Goal: Information Seeking & Learning: Find specific fact

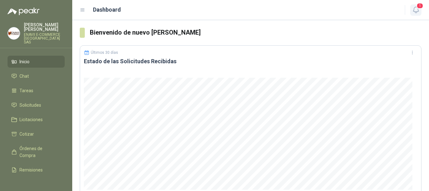
click at [416, 8] on icon "button" at bounding box center [416, 10] width 8 height 8
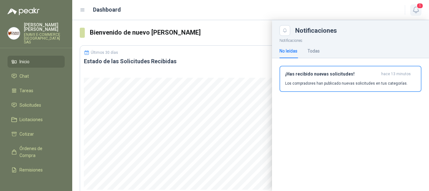
click at [416, 8] on icon "button" at bounding box center [416, 10] width 8 height 8
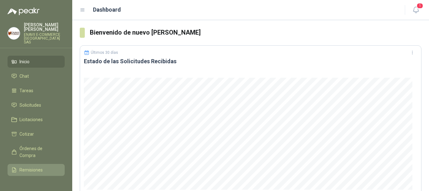
click at [35, 166] on span "Remisiones" at bounding box center [30, 169] width 23 height 7
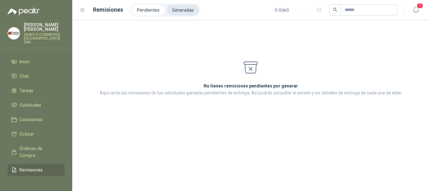
click at [183, 8] on li "Generadas" at bounding box center [183, 10] width 32 height 11
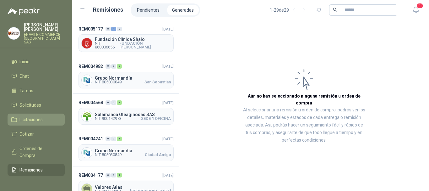
click at [29, 116] on span "Licitaciones" at bounding box center [30, 119] width 23 height 7
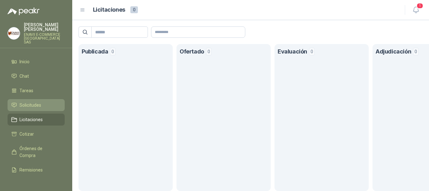
click at [38, 101] on span "Solicitudes" at bounding box center [30, 104] width 22 height 7
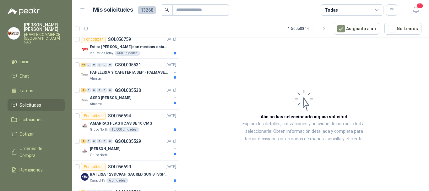
scroll to position [126, 0]
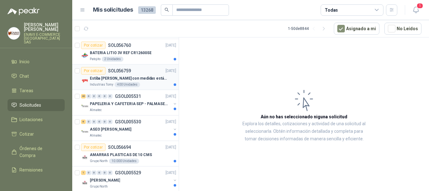
click at [160, 77] on p "Estiba [PERSON_NAME] con medidas estándar 1x120x15 de alto" at bounding box center [129, 78] width 78 height 6
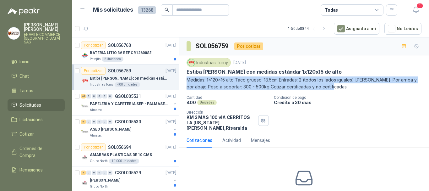
drag, startPoint x: 343, startPoint y: 87, endPoint x: 188, endPoint y: 83, distance: 155.3
click at [188, 83] on p "Medidas: 1x120x15 alto Taco grueso: 18.5cm Entradas: 2 (todos los lados iguales…" at bounding box center [304, 83] width 235 height 14
copy p "Medidas: 1x120x15 alto Taco grueso: 18.5cm Entradas: 2 (todos los lados iguales…"
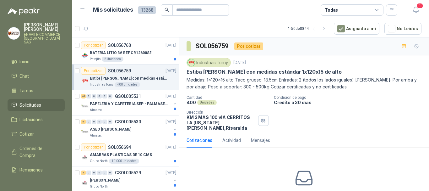
click at [204, 71] on p "Estiba [PERSON_NAME] con medidas estándar 1x120x15 de alto" at bounding box center [264, 71] width 155 height 7
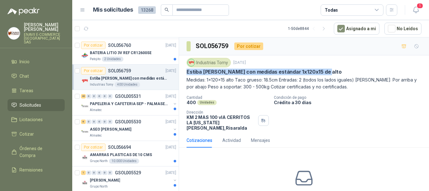
drag, startPoint x: 323, startPoint y: 72, endPoint x: 186, endPoint y: 75, distance: 136.7
click at [186, 75] on div "Industrias Tomy [DATE] Estiba [PERSON_NAME] con medidas estándar 1x120x15 de al…" at bounding box center [304, 94] width 250 height 78
copy p "Estiba [PERSON_NAME] con medidas estándar 1x120x15 de alto"
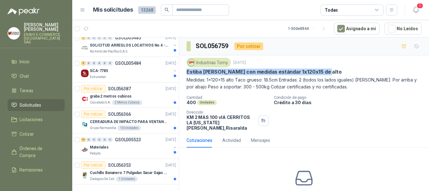
scroll to position [1131, 0]
